Goal: Navigation & Orientation: Find specific page/section

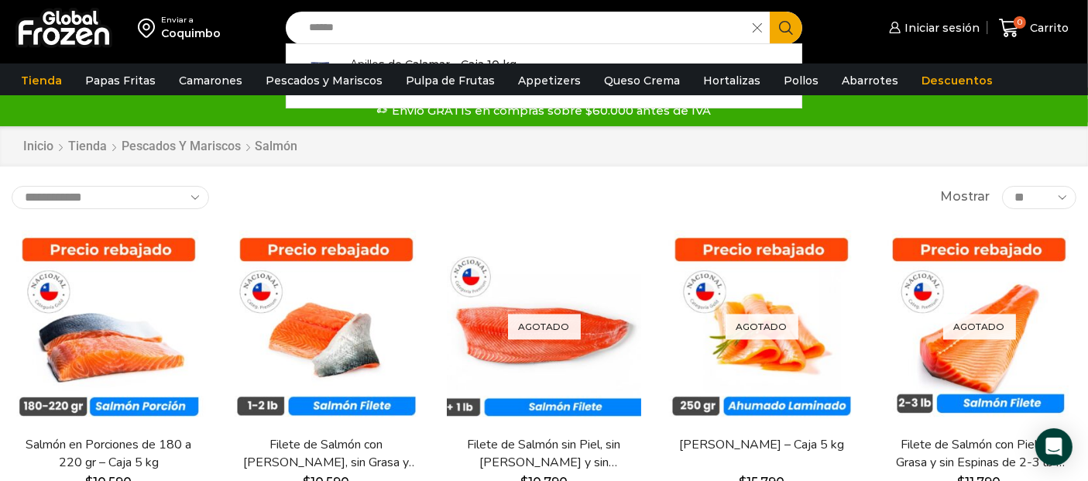
click at [762, 29] on span at bounding box center [760, 28] width 17 height 33
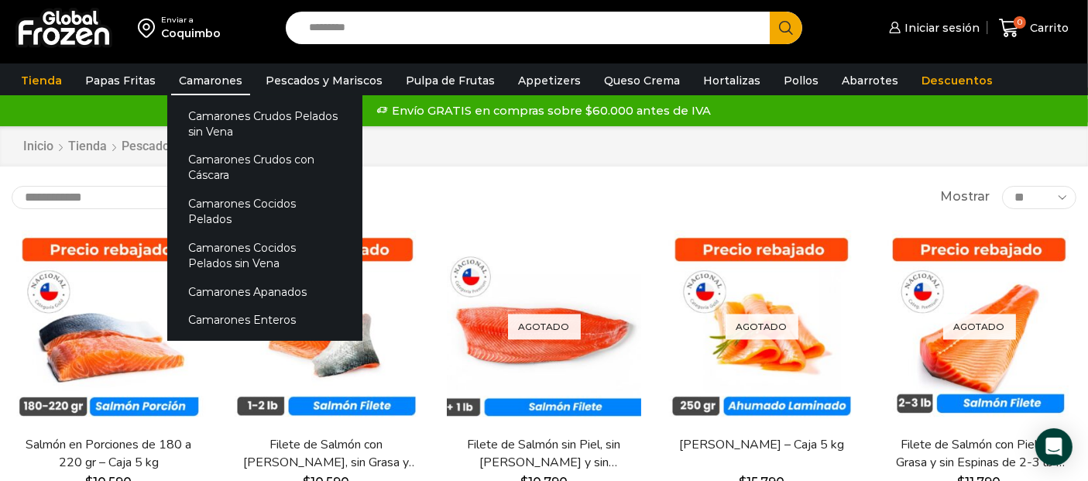
click at [215, 81] on link "Camarones" at bounding box center [210, 80] width 79 height 29
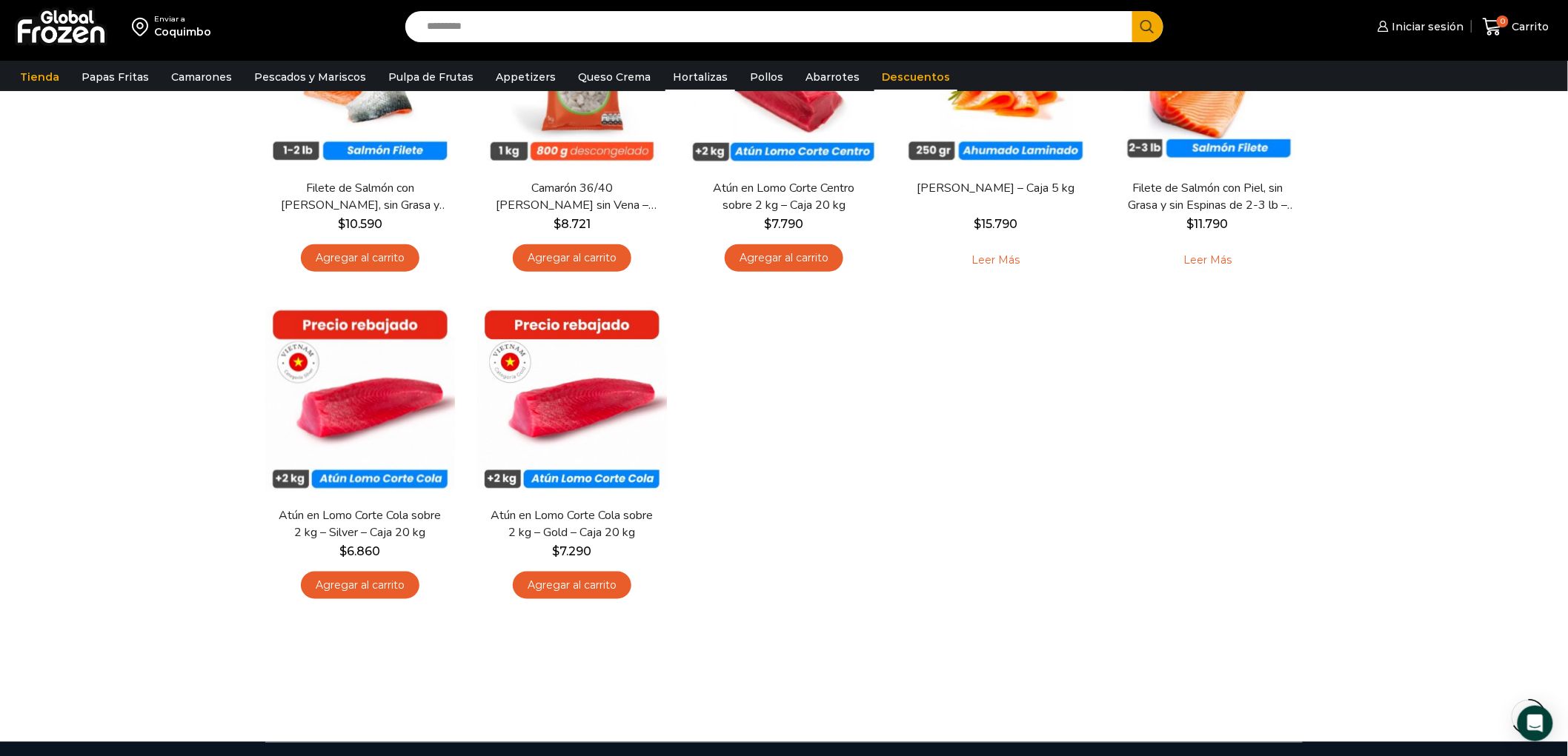
click at [694, 74] on link "Hortalizas" at bounding box center [700, 77] width 70 height 28
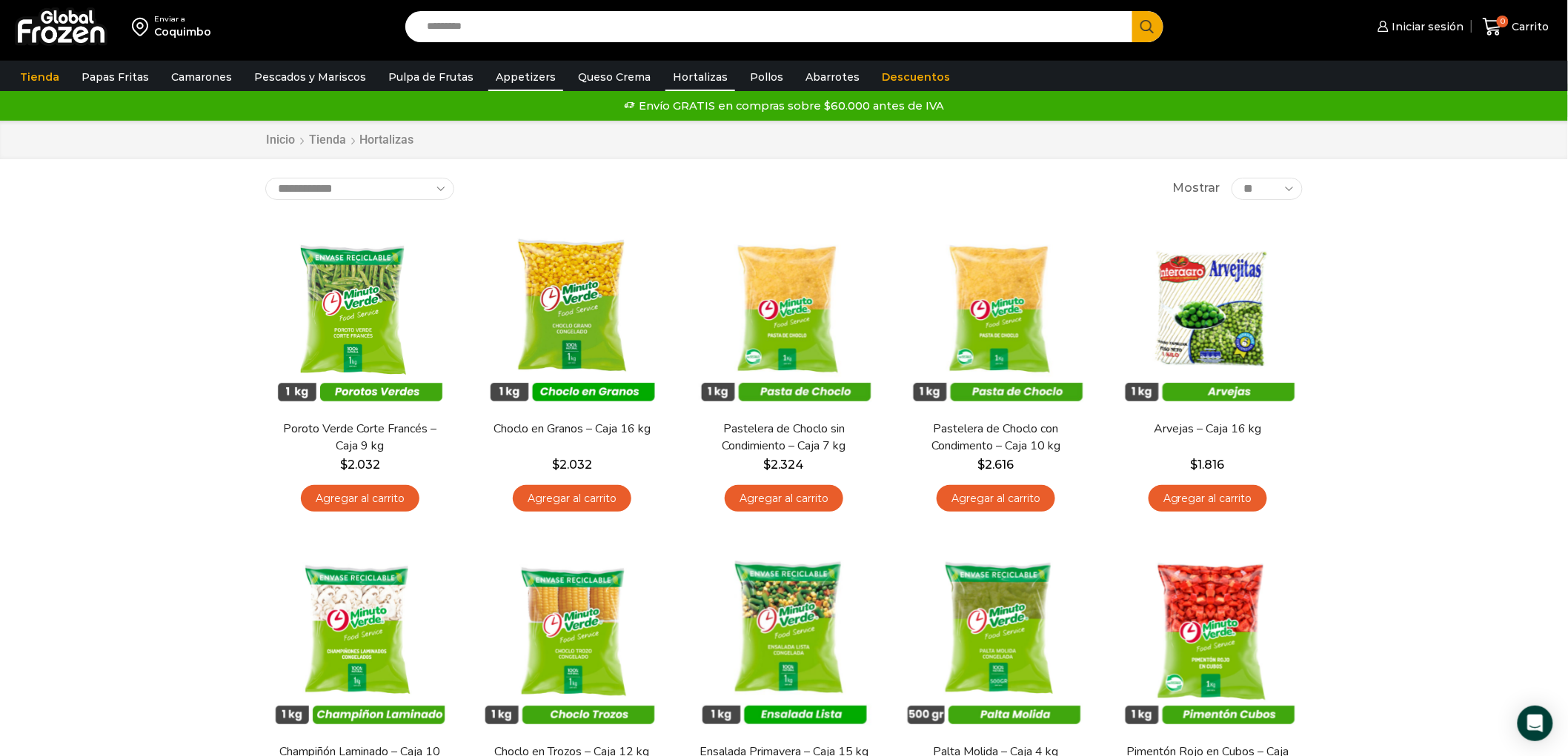
click at [497, 74] on link "Appetizers" at bounding box center [526, 77] width 75 height 28
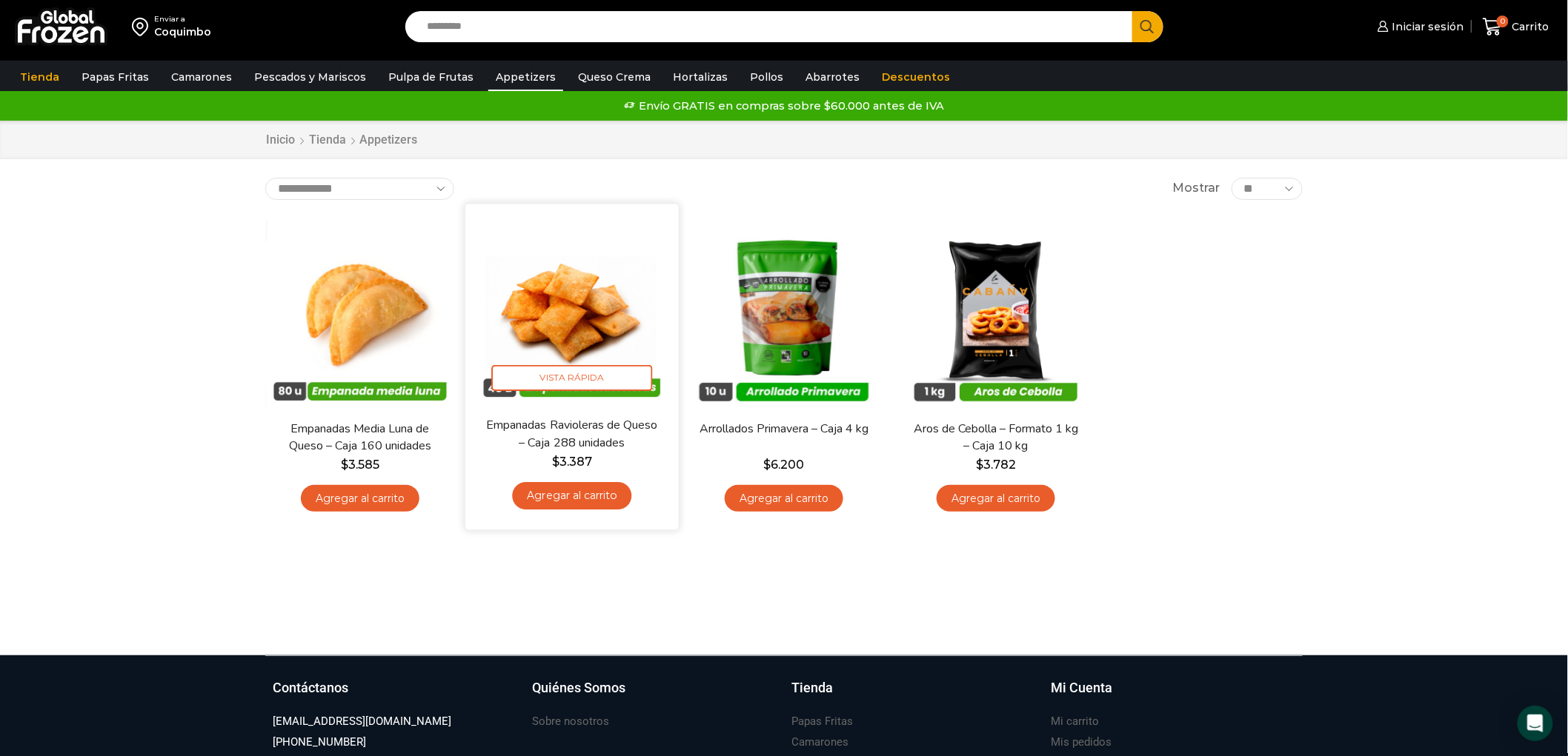
click at [566, 329] on img at bounding box center [572, 311] width 191 height 191
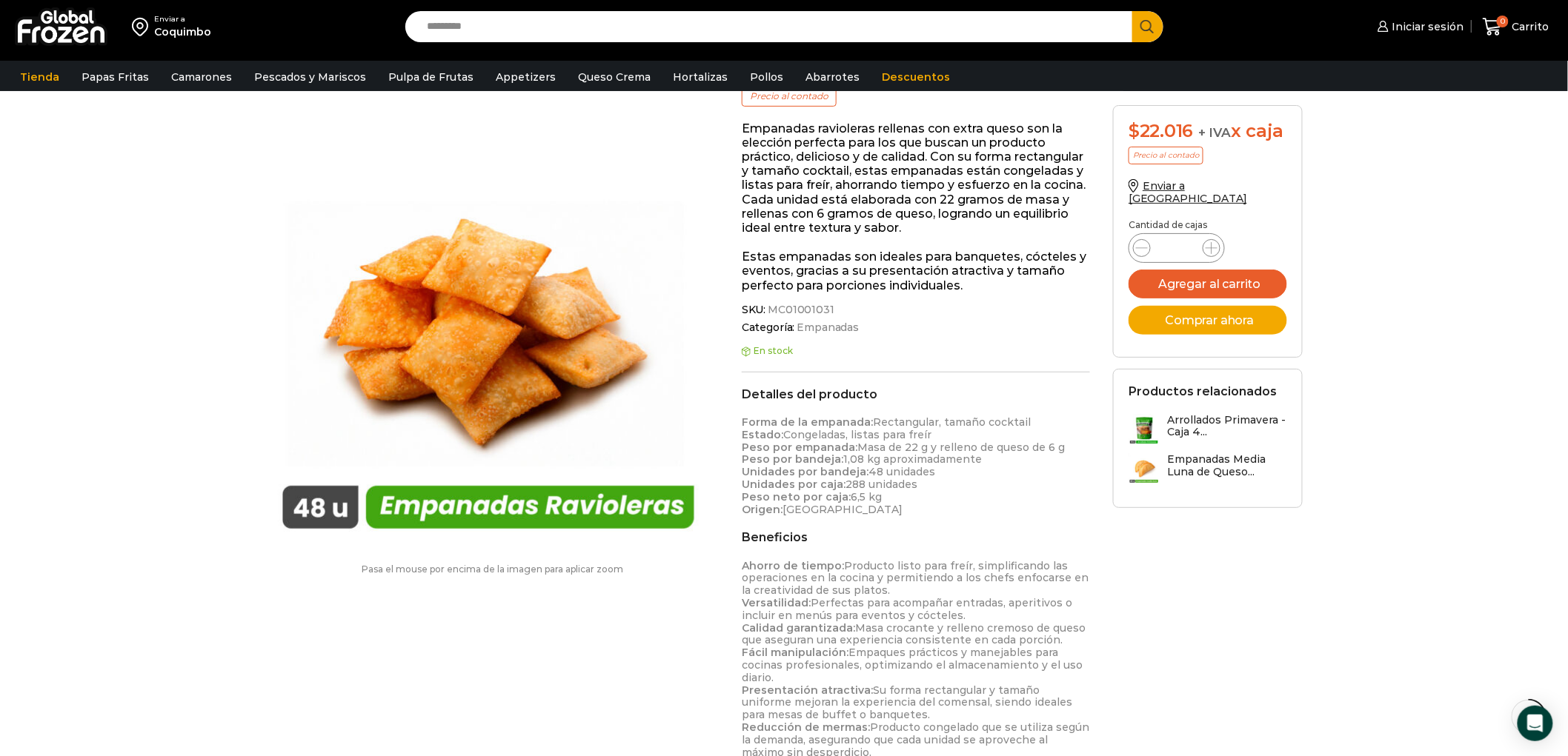
scroll to position [248, 0]
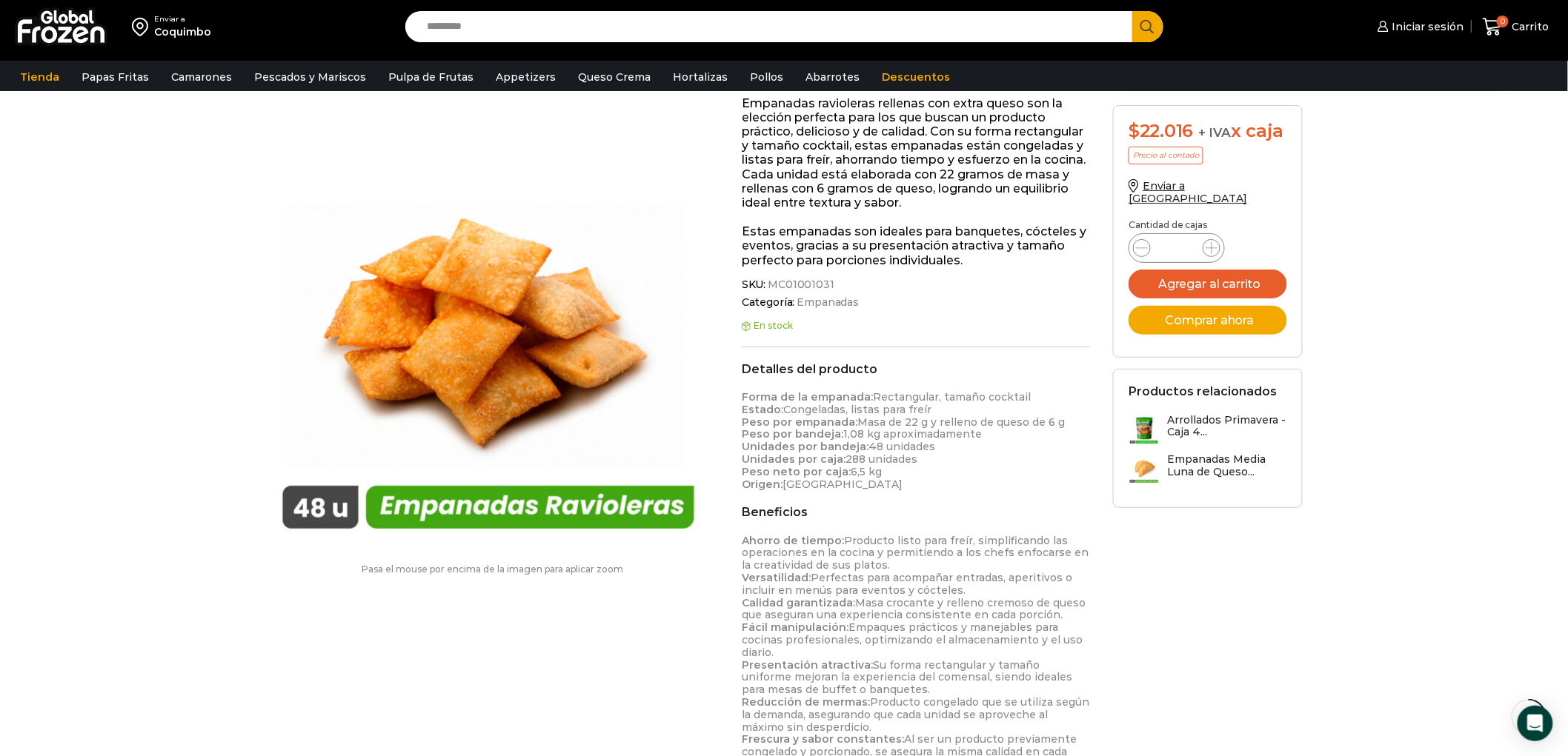
click at [631, 41] on input "Search input" at bounding box center [773, 27] width 705 height 32
click at [616, 28] on input "Search input" at bounding box center [773, 27] width 705 height 32
click at [557, 20] on input "Search input" at bounding box center [773, 27] width 705 height 32
type input "*******"
click at [1132, 11] on button "Search" at bounding box center [1148, 27] width 32 height 32
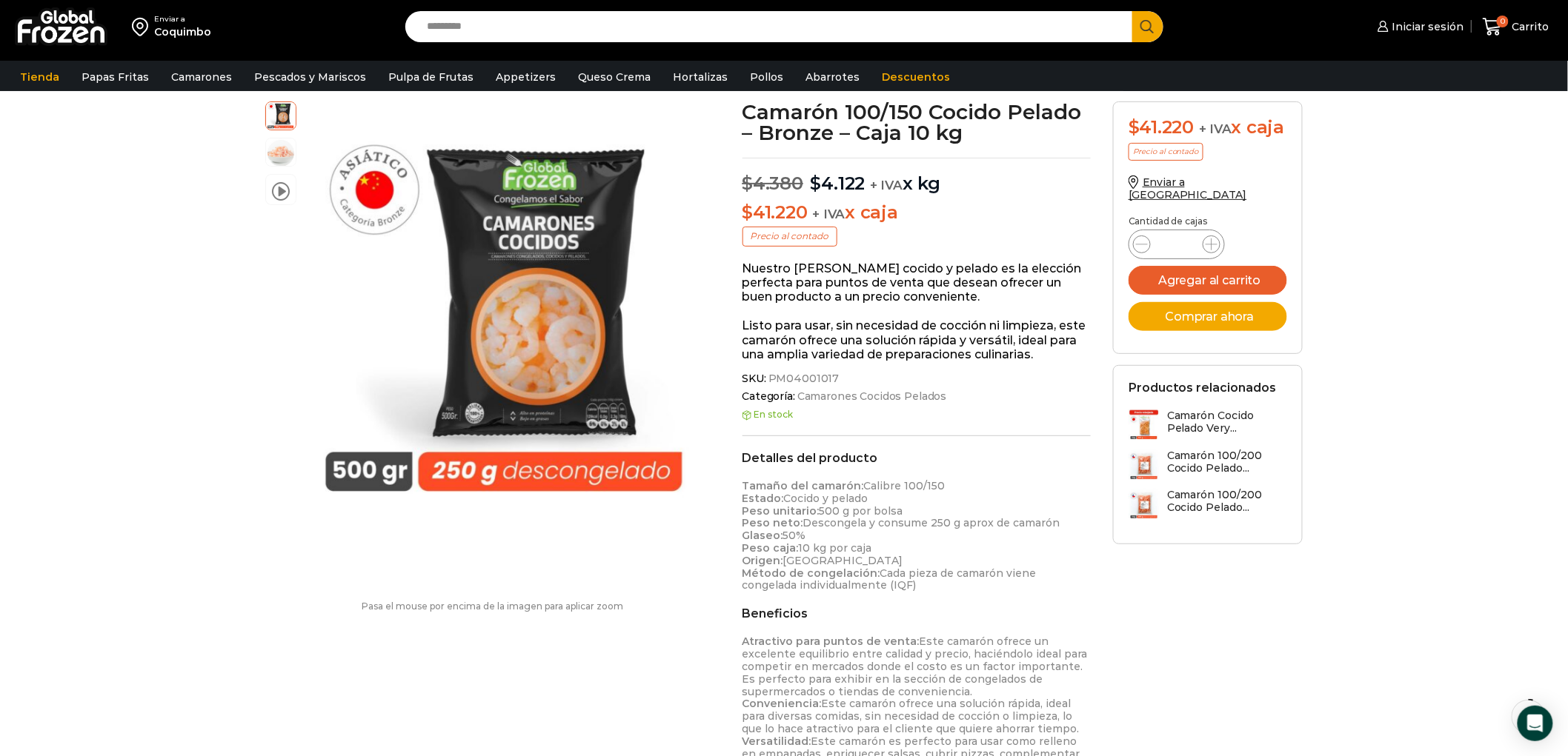
scroll to position [83, 0]
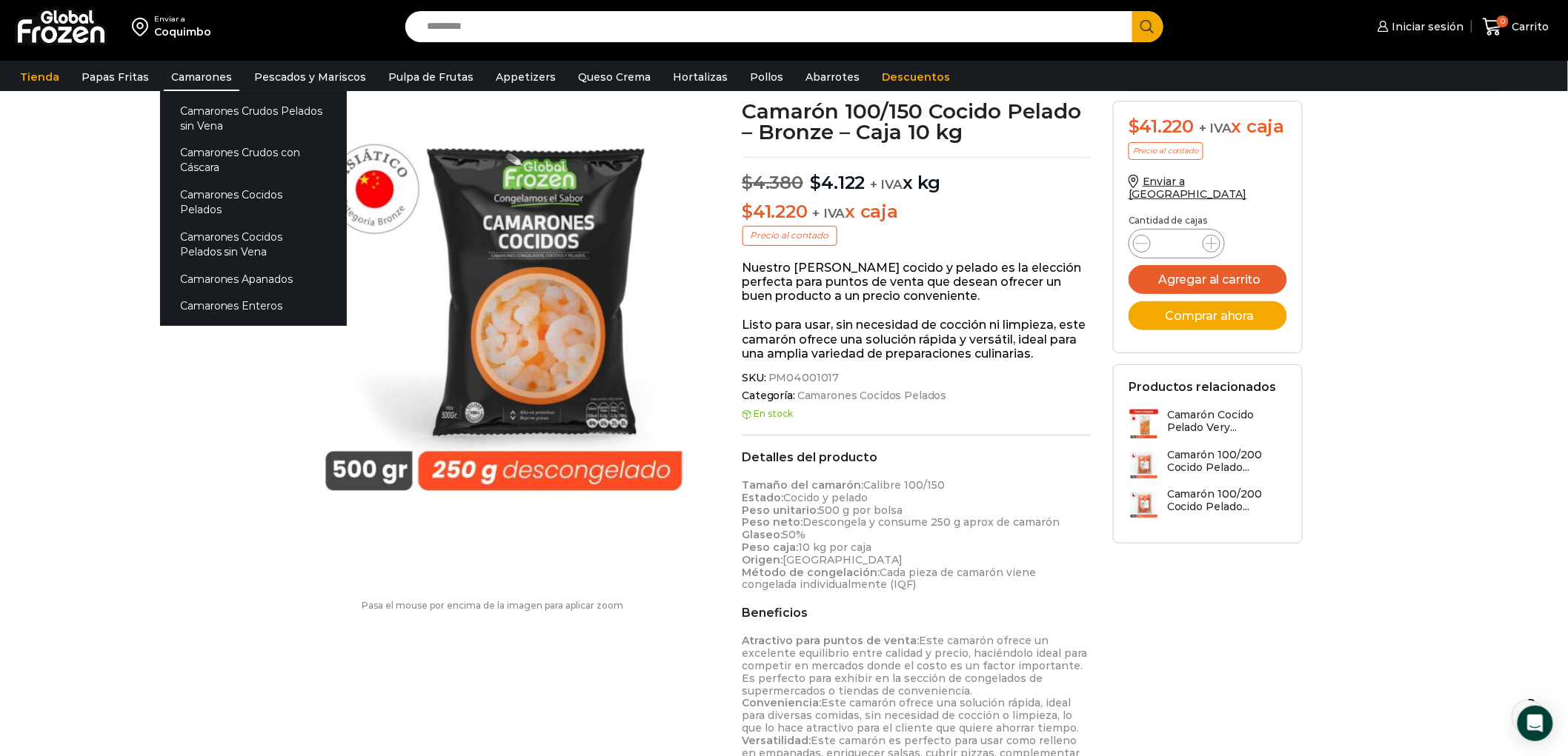
click at [193, 84] on link "Camarones" at bounding box center [201, 77] width 76 height 28
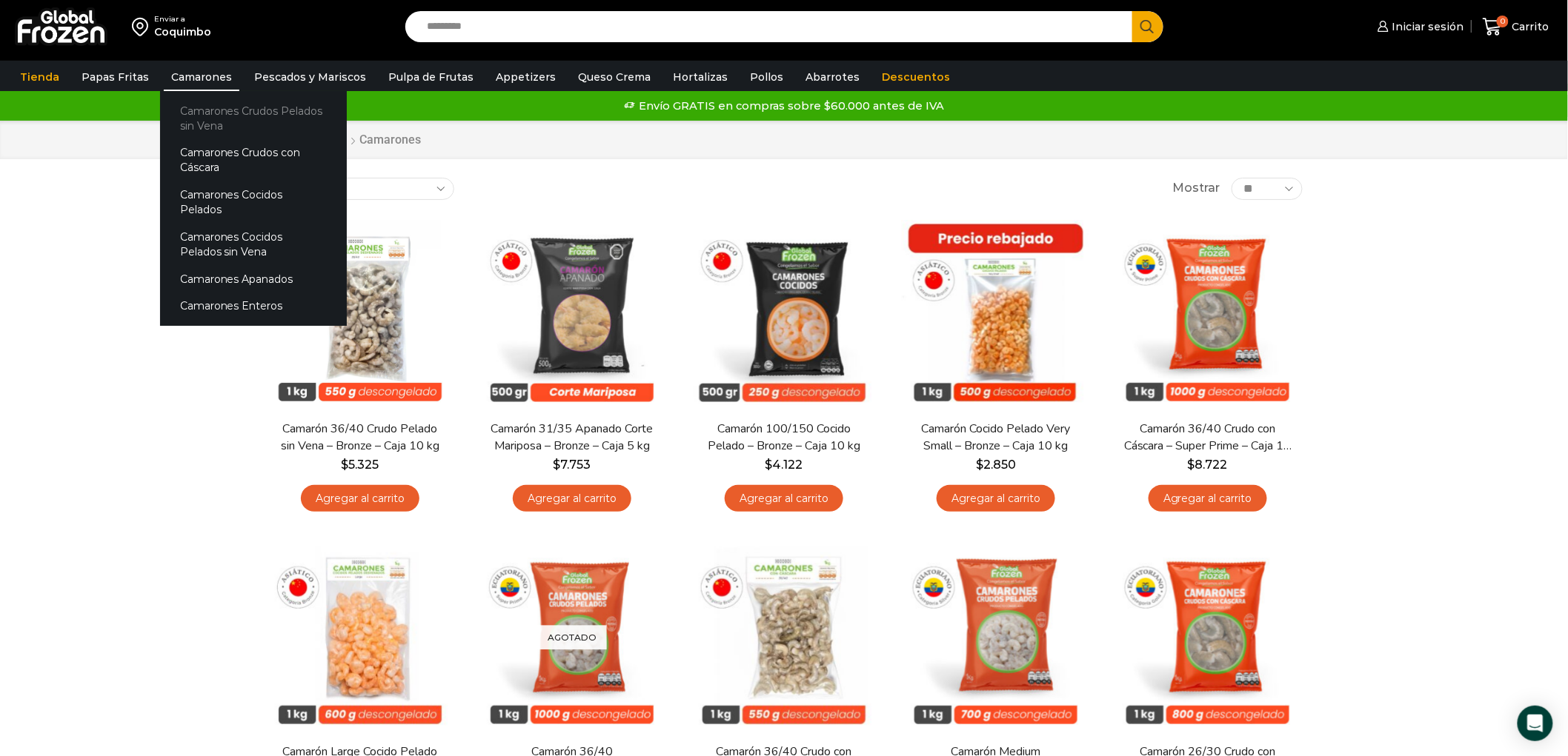
click at [200, 119] on link "Camarones Crudos Pelados sin Vena" at bounding box center [253, 118] width 187 height 42
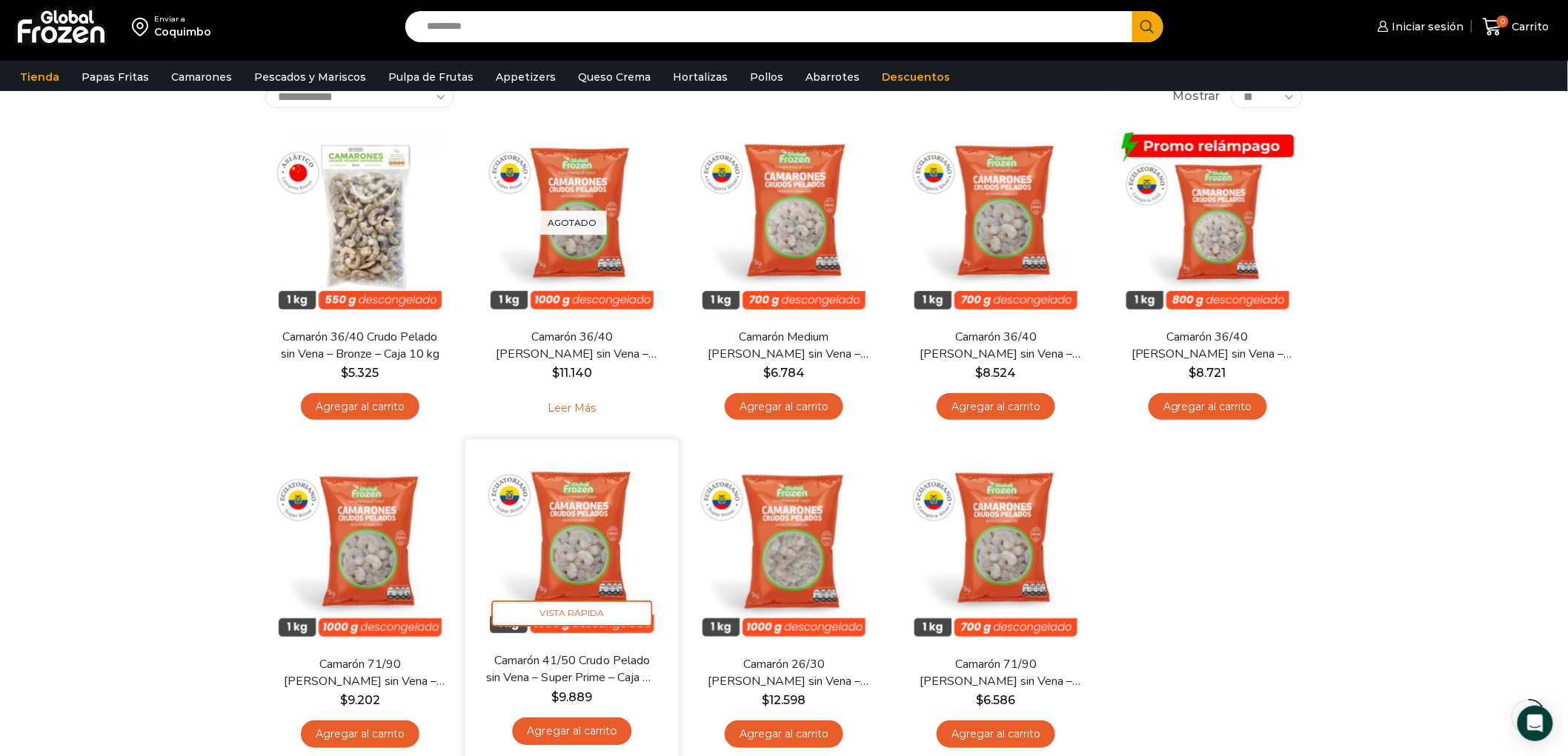
scroll to position [82, 0]
